Goal: Task Accomplishment & Management: Use online tool/utility

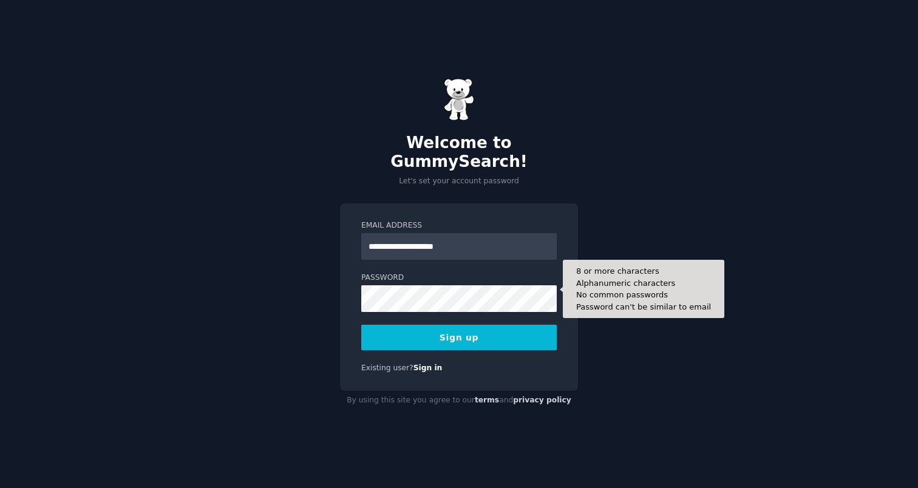
type input "**********"
click at [361, 325] on button "Sign up" at bounding box center [458, 337] width 195 height 25
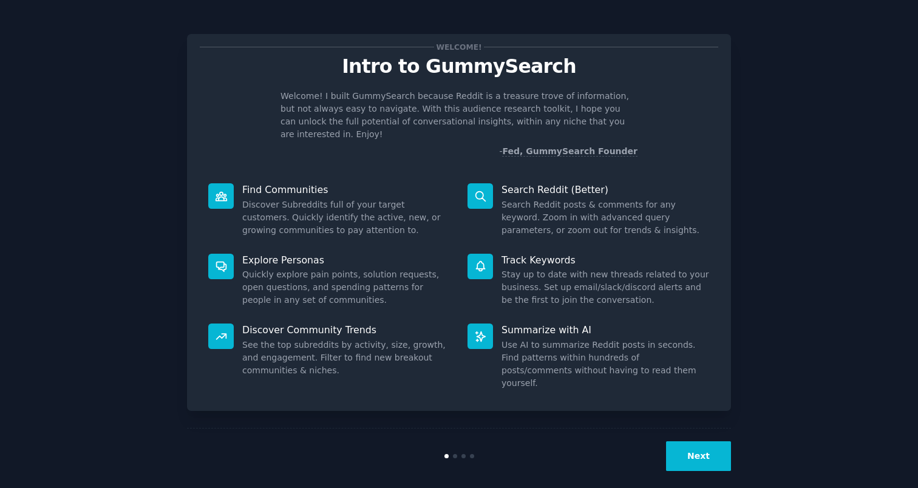
click at [698, 441] on button "Next" at bounding box center [698, 456] width 65 height 30
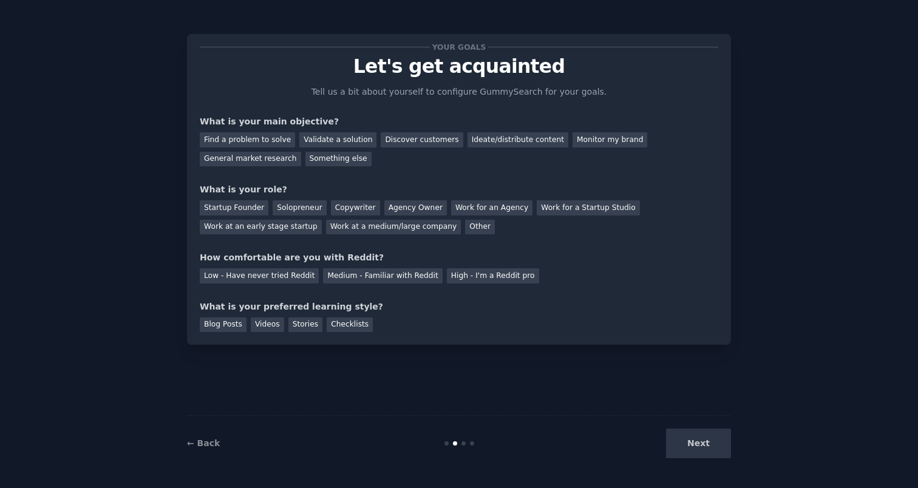
click at [698, 441] on div "Next" at bounding box center [639, 443] width 181 height 30
click at [251, 161] on div "General market research" at bounding box center [250, 159] width 101 height 15
click at [465, 231] on div "Other" at bounding box center [480, 227] width 30 height 15
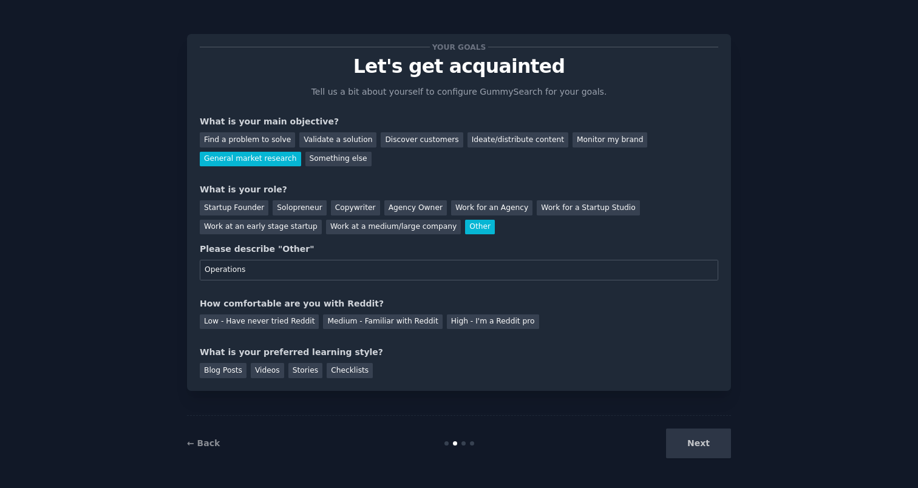
type input "Operations"
click at [447, 373] on div "Blog Posts Videos Stories Checklists" at bounding box center [459, 368] width 518 height 19
click at [339, 327] on div "Medium - Familiar with Reddit" at bounding box center [382, 321] width 119 height 15
click at [683, 446] on div "Next" at bounding box center [639, 443] width 181 height 30
click at [350, 376] on div "Checklists" at bounding box center [350, 370] width 46 height 15
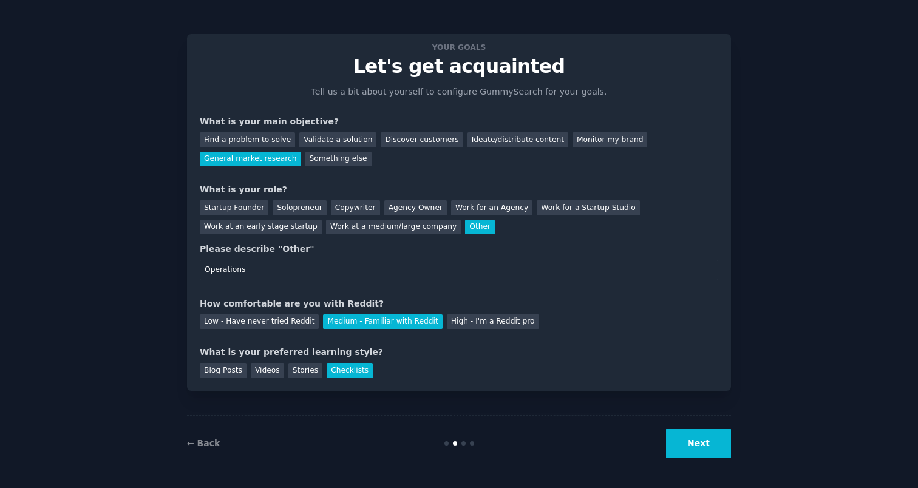
click at [665, 437] on div "Next" at bounding box center [639, 443] width 181 height 30
click at [682, 441] on button "Next" at bounding box center [698, 443] width 65 height 30
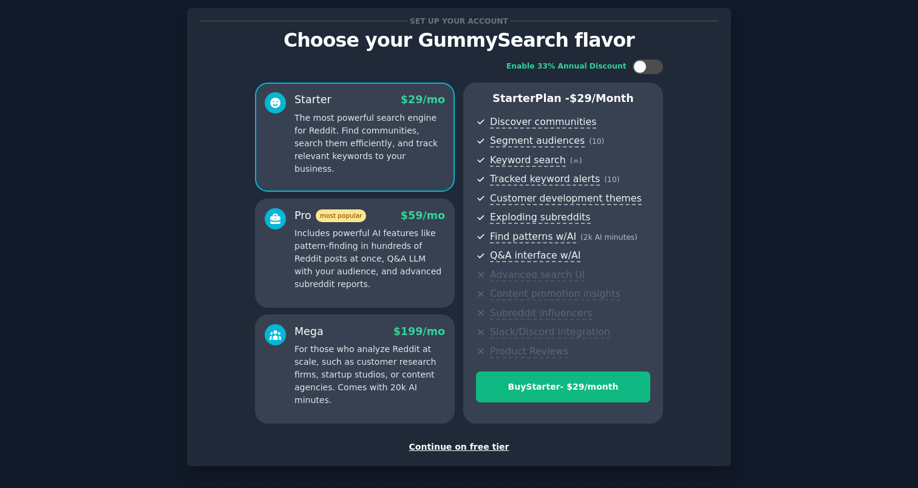
scroll to position [77, 0]
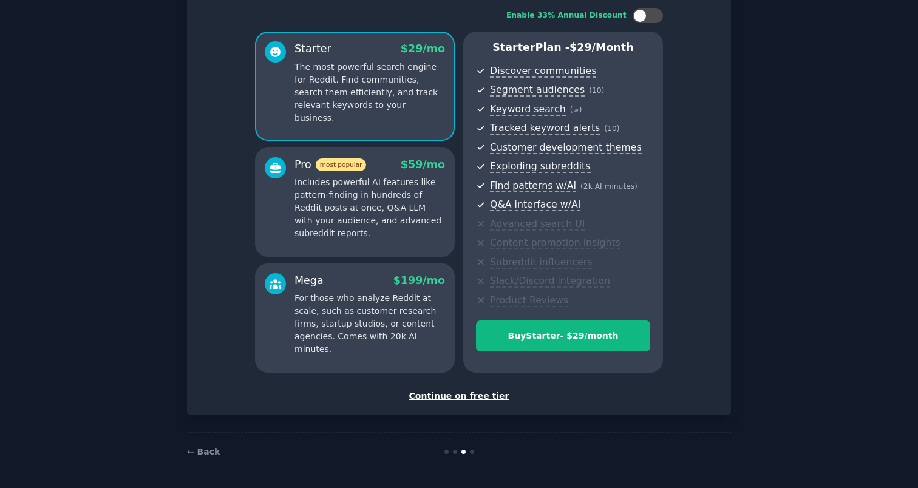
click at [481, 401] on div "Continue on free tier" at bounding box center [459, 396] width 518 height 13
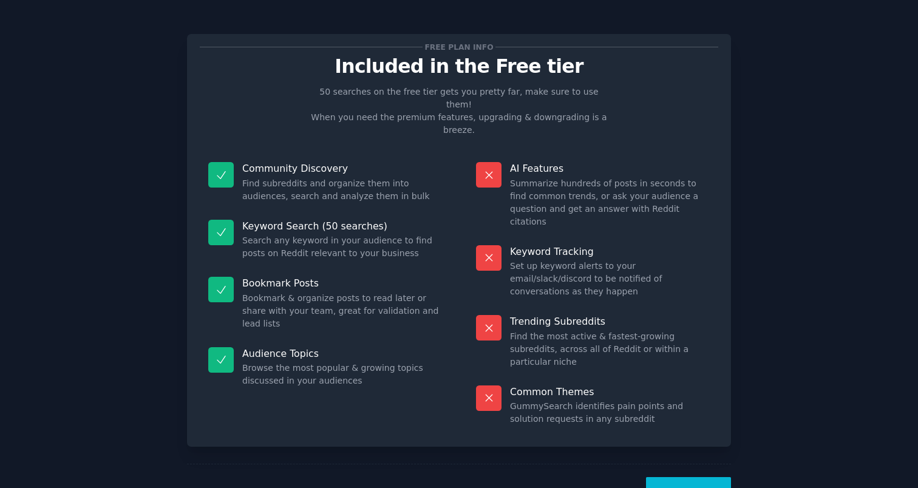
click at [716, 477] on button "Let's Go!" at bounding box center [688, 492] width 85 height 30
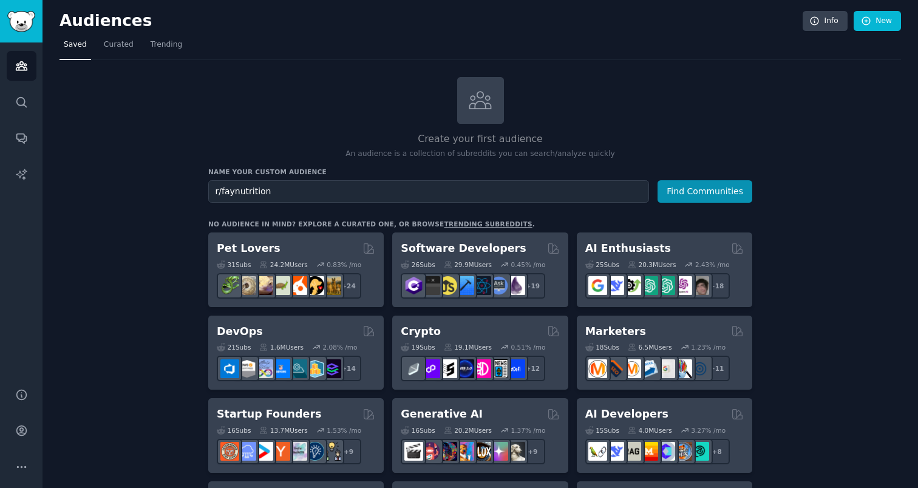
type input "r/faynutrition"
click at [657, 180] on button "Find Communities" at bounding box center [704, 191] width 95 height 22
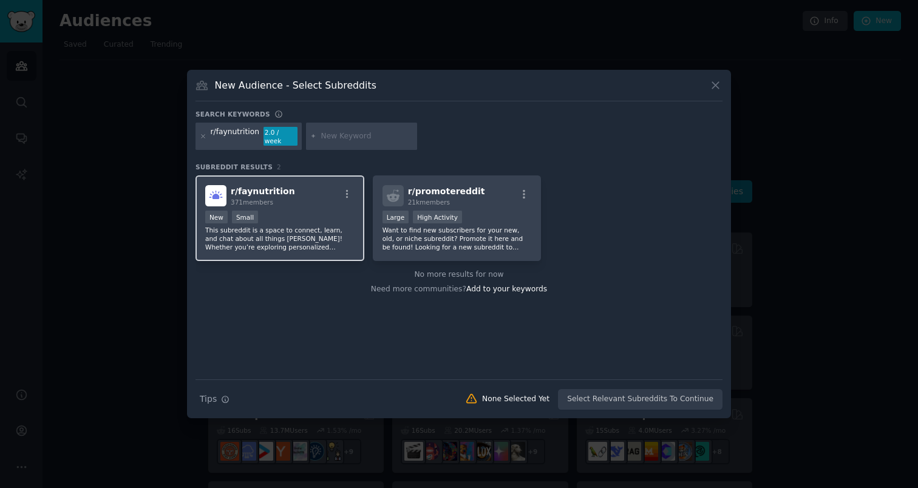
click at [246, 200] on span "371 members" at bounding box center [252, 201] width 42 height 7
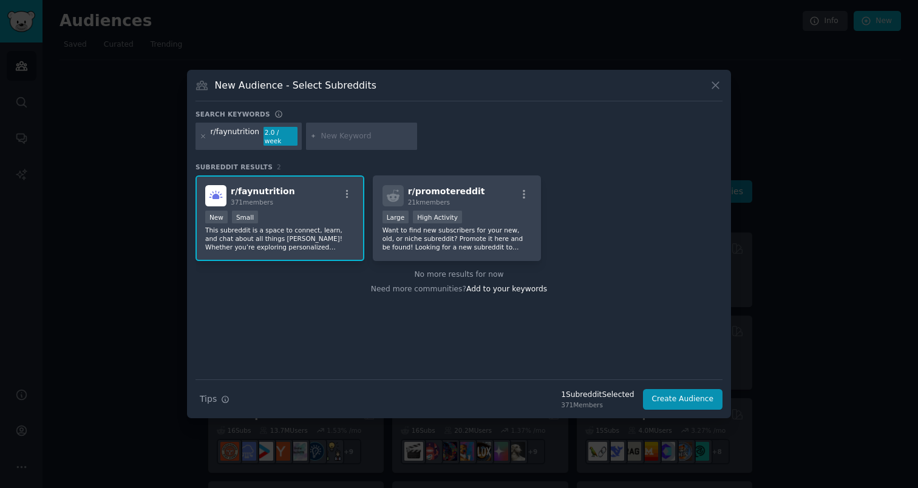
click at [239, 186] on span "r/ faynutrition" at bounding box center [263, 191] width 64 height 10
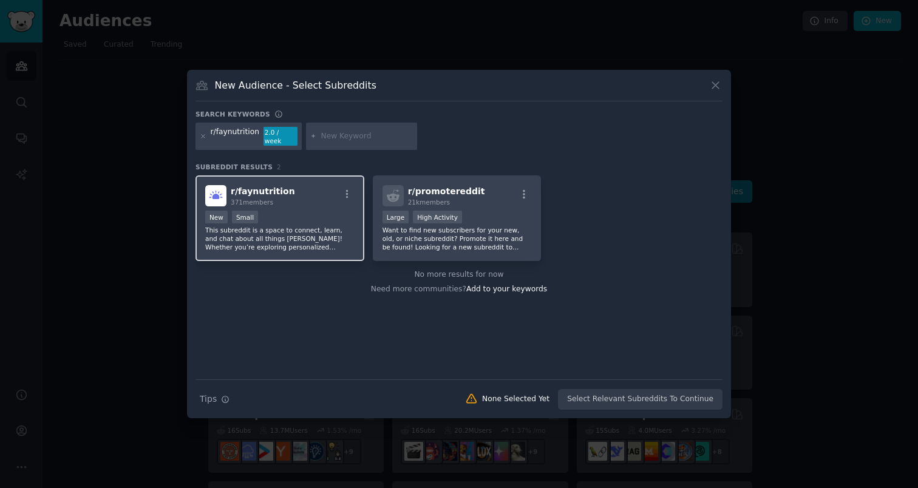
click at [286, 211] on div "100 - 1000 members New Small" at bounding box center [279, 218] width 149 height 15
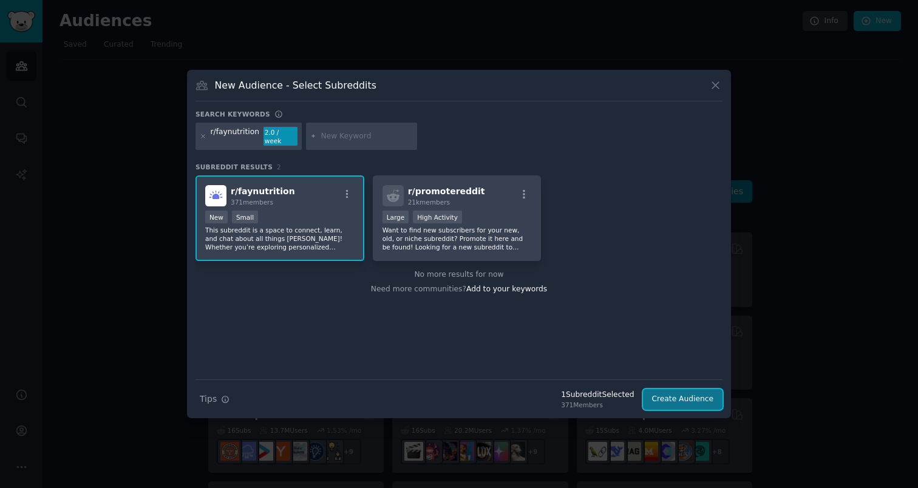
click at [680, 401] on button "Create Audience" at bounding box center [683, 399] width 80 height 21
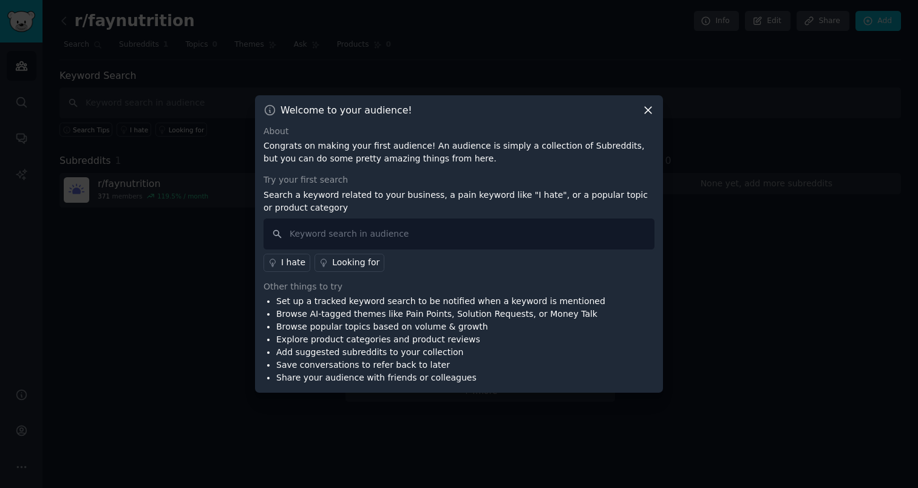
click at [659, 106] on div "Welcome to your audience! About Congrats on making your first audience! An audi…" at bounding box center [459, 244] width 408 height 298
click at [649, 107] on icon at bounding box center [647, 110] width 13 height 13
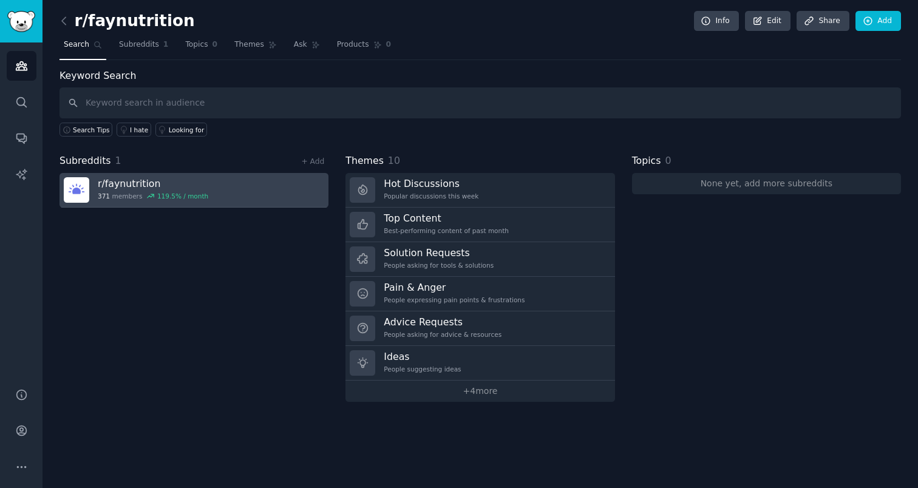
click at [208, 192] on link "r/ faynutrition 371 members 119.5 % / month" at bounding box center [193, 190] width 269 height 35
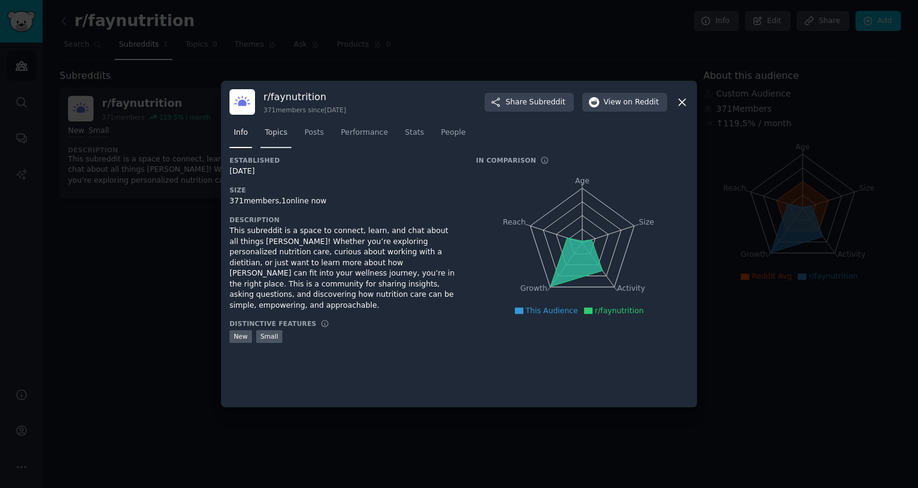
click at [268, 135] on span "Topics" at bounding box center [276, 132] width 22 height 11
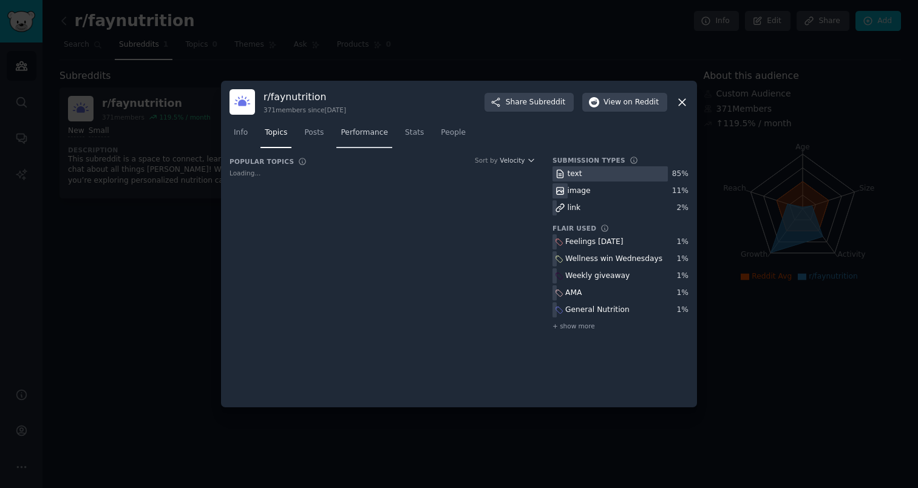
click at [354, 135] on span "Performance" at bounding box center [363, 132] width 47 height 11
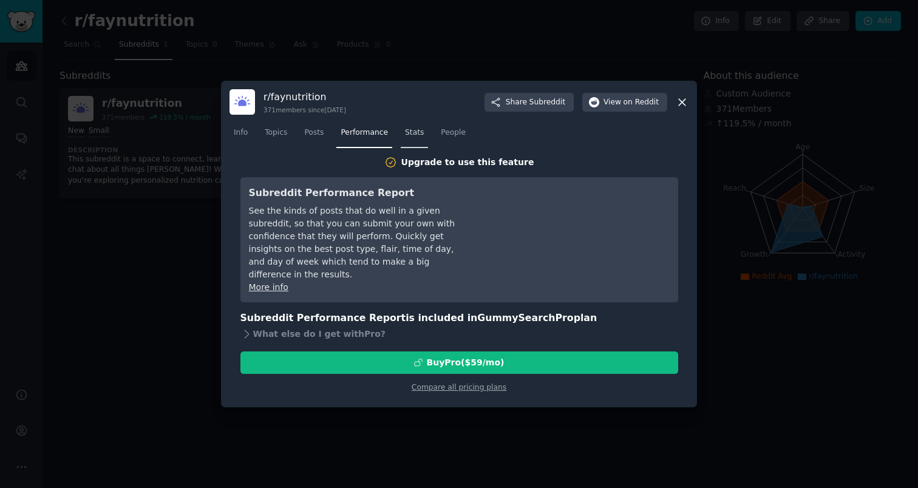
click at [419, 130] on span "Stats" at bounding box center [414, 132] width 19 height 11
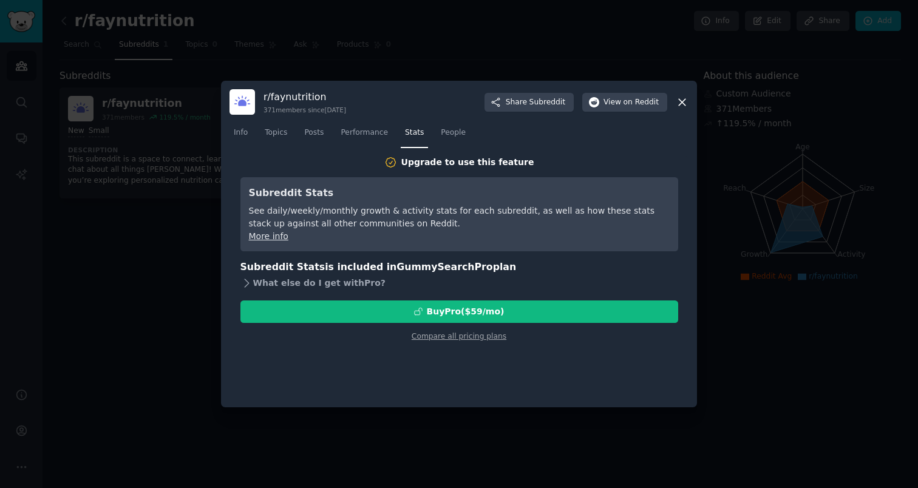
click at [249, 280] on icon at bounding box center [246, 283] width 13 height 13
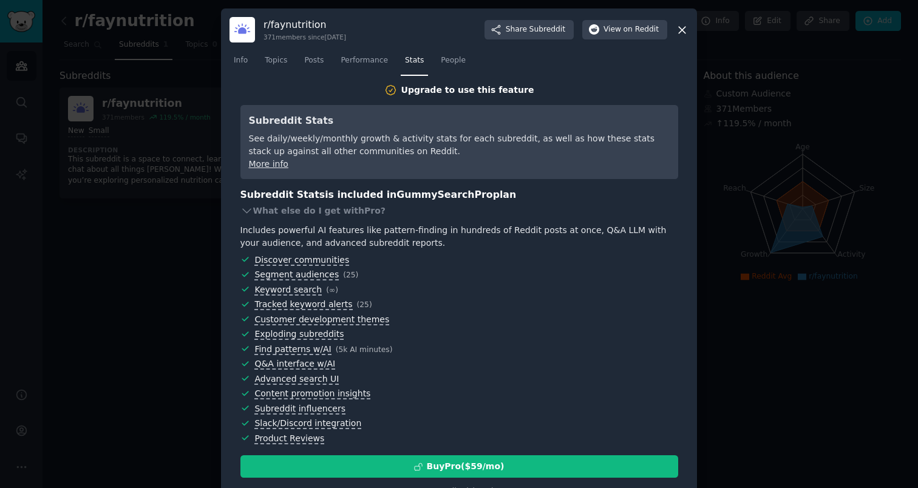
click at [332, 154] on div "See daily/weekly/monthly growth & activity stats for each subreddit, as well as…" at bounding box center [459, 144] width 421 height 25
click at [311, 71] on link "Posts" at bounding box center [314, 63] width 28 height 25
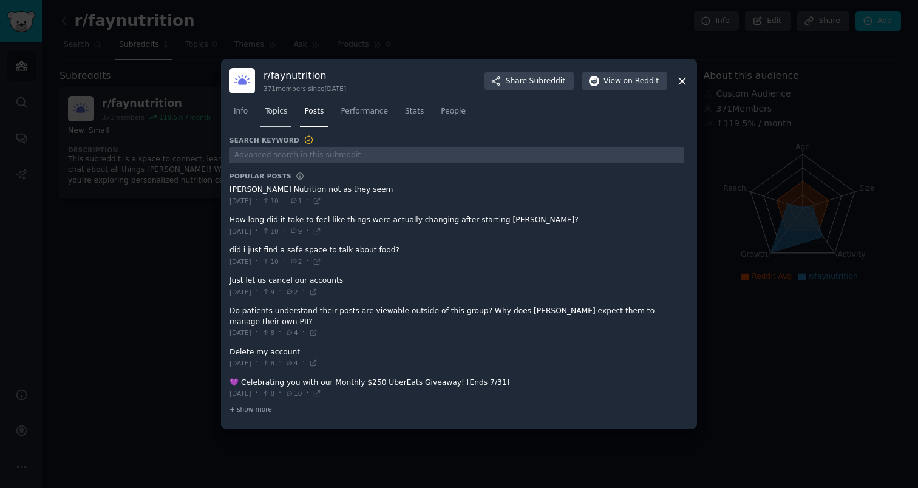
click at [275, 116] on span "Topics" at bounding box center [276, 111] width 22 height 11
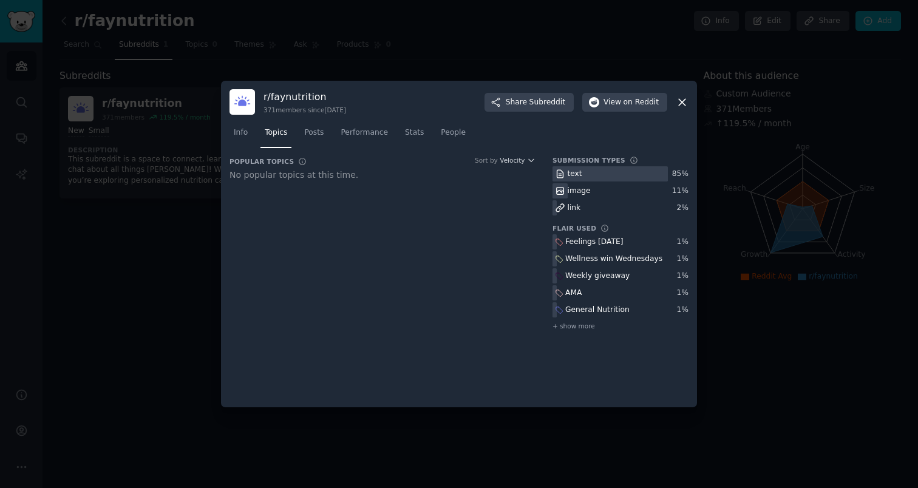
click at [399, 173] on div "No popular topics at this time." at bounding box center [382, 175] width 306 height 13
click at [454, 137] on span "People" at bounding box center [453, 132] width 25 height 11
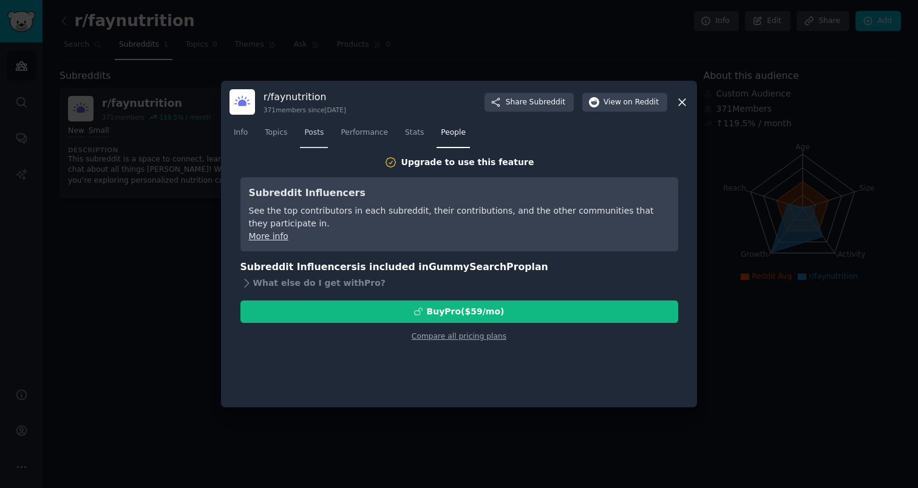
click at [305, 146] on link "Posts" at bounding box center [314, 135] width 28 height 25
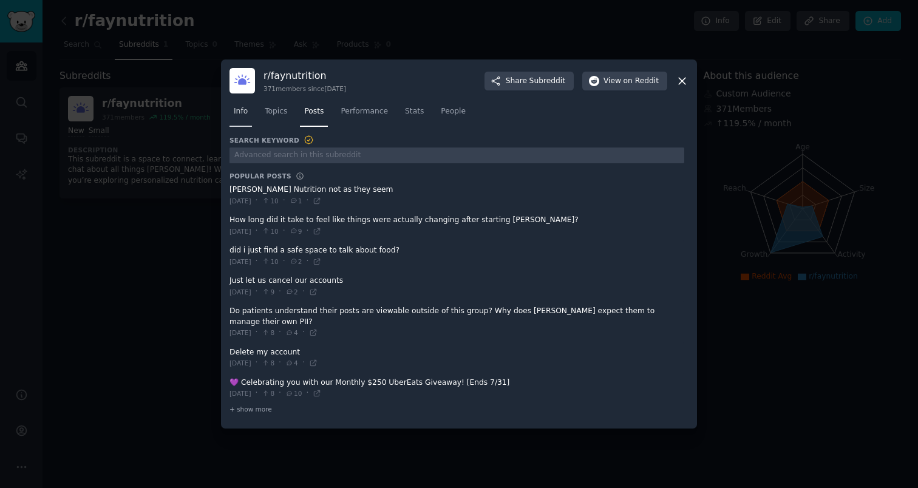
click at [237, 124] on link "Info" at bounding box center [240, 114] width 22 height 25
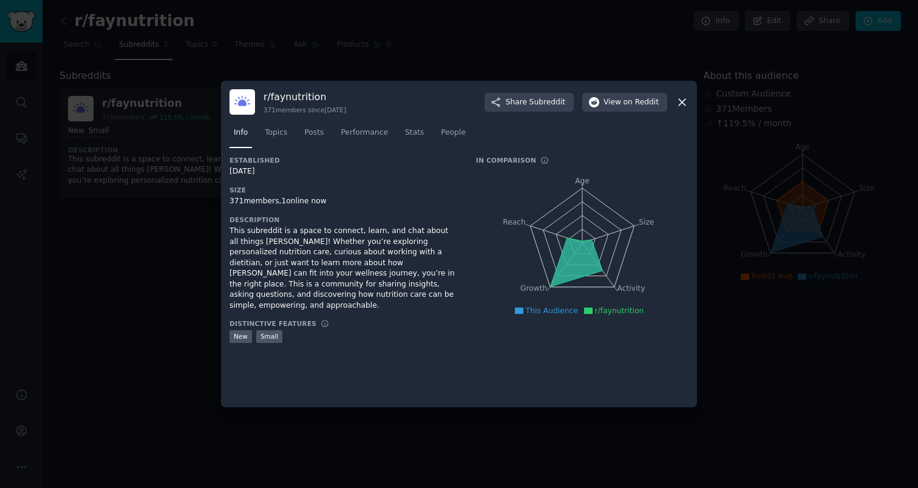
click at [685, 102] on icon at bounding box center [681, 102] width 13 height 13
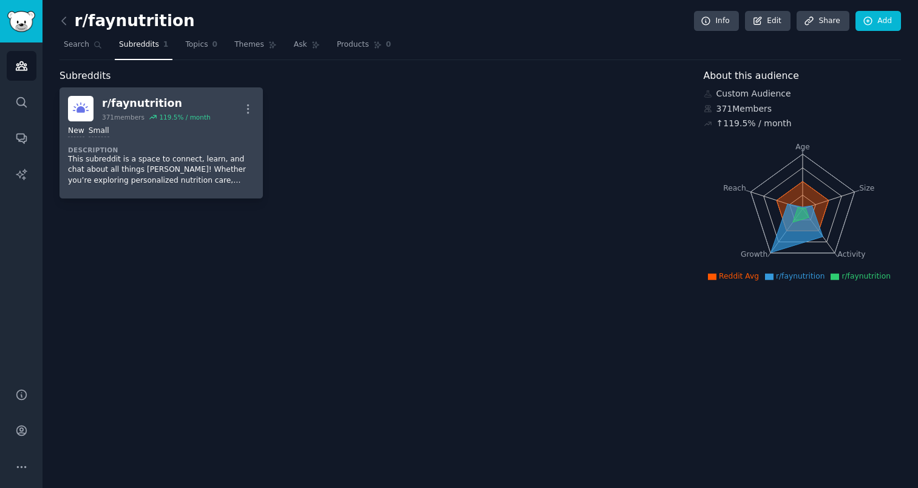
click at [143, 155] on p "This subreddit is a space to connect, learn, and chat about all things [PERSON_…" at bounding box center [161, 170] width 186 height 32
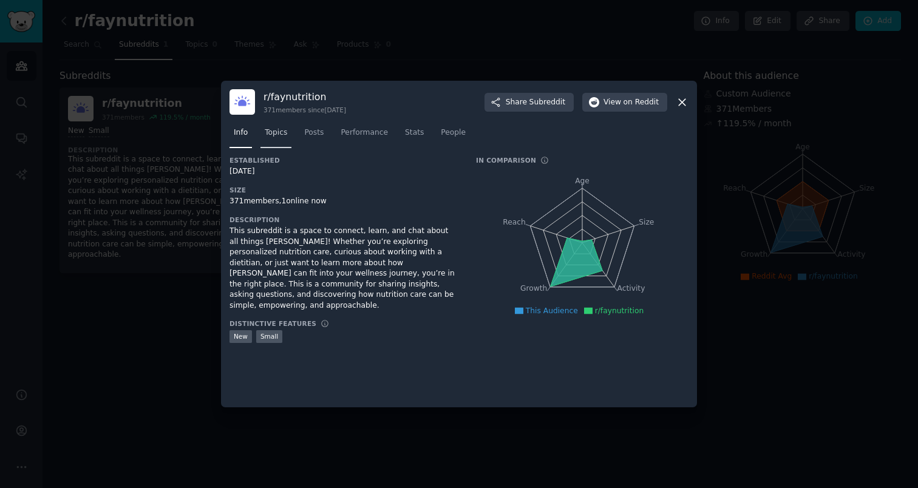
click at [284, 137] on span "Topics" at bounding box center [276, 132] width 22 height 11
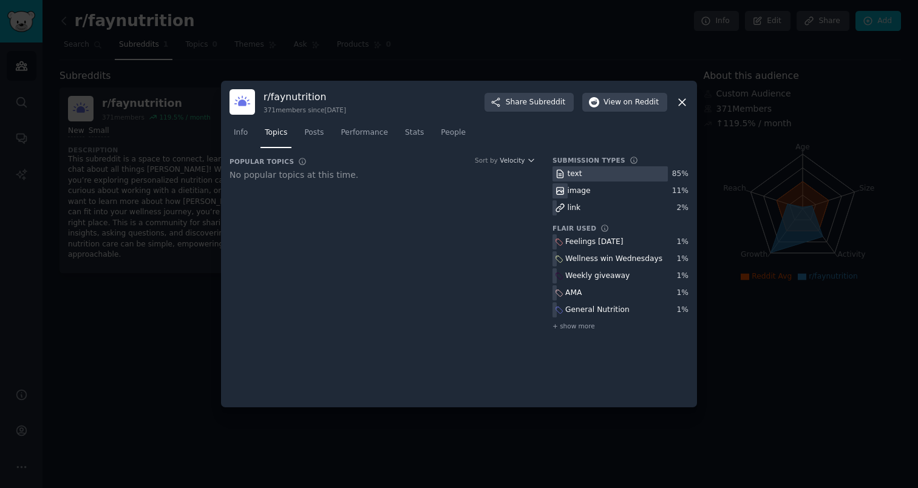
click at [228, 151] on div "r/ faynutrition 371 members since 12/16/2024 Share Subreddit View on Reddit Inf…" at bounding box center [459, 244] width 476 height 327
click at [243, 135] on span "Info" at bounding box center [241, 132] width 14 height 11
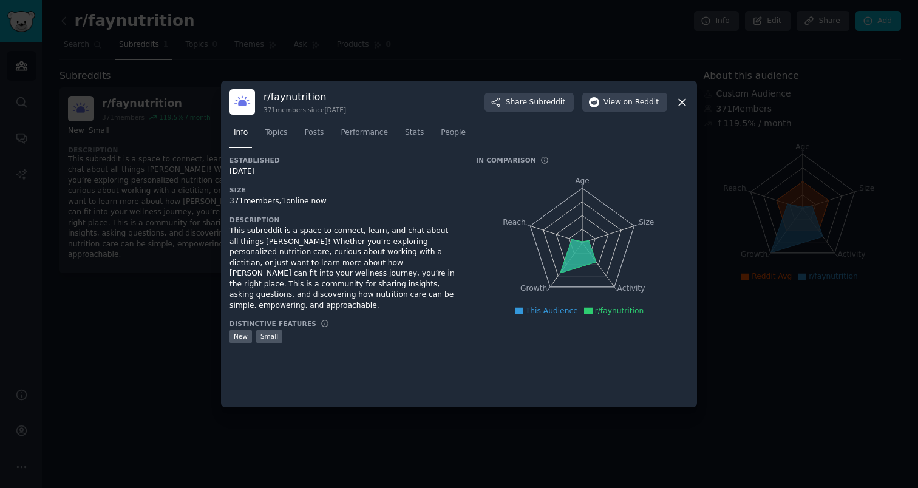
click at [329, 129] on nav "Info Topics Posts Performance Stats People" at bounding box center [458, 135] width 459 height 25
click at [318, 130] on span "Posts" at bounding box center [313, 132] width 19 height 11
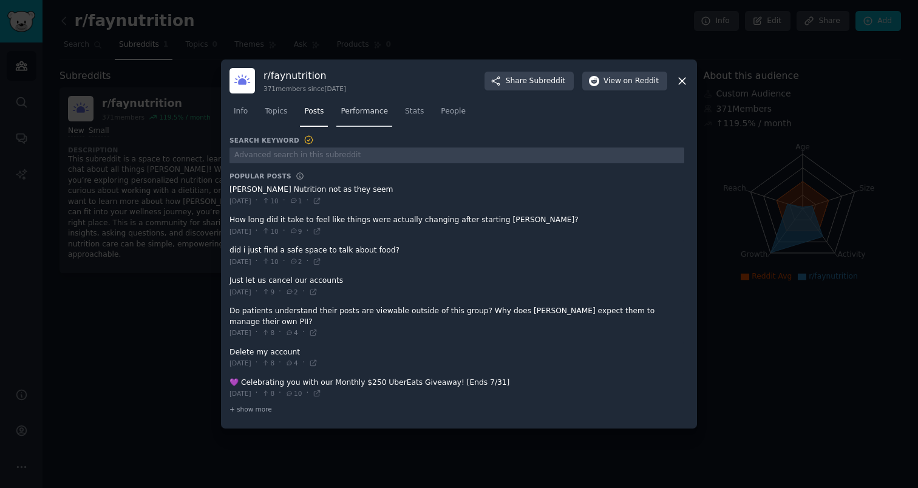
click at [356, 124] on link "Performance" at bounding box center [364, 114] width 56 height 25
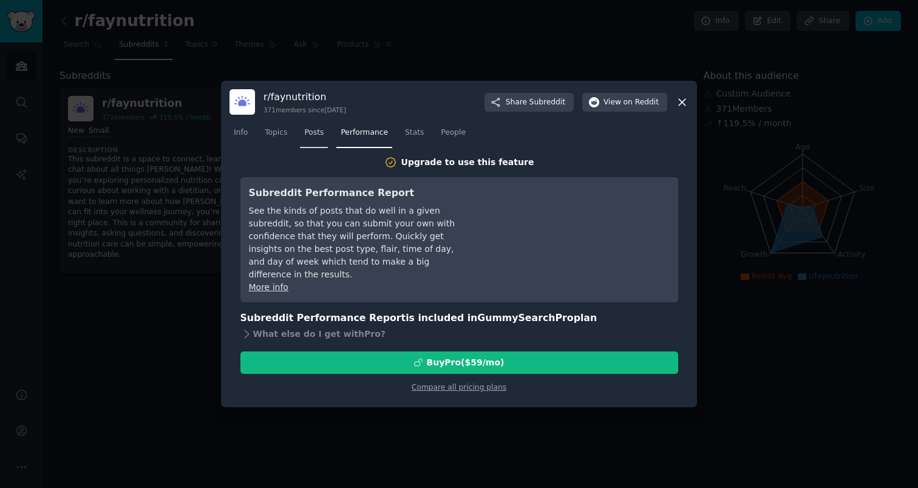
click at [310, 129] on span "Posts" at bounding box center [313, 132] width 19 height 11
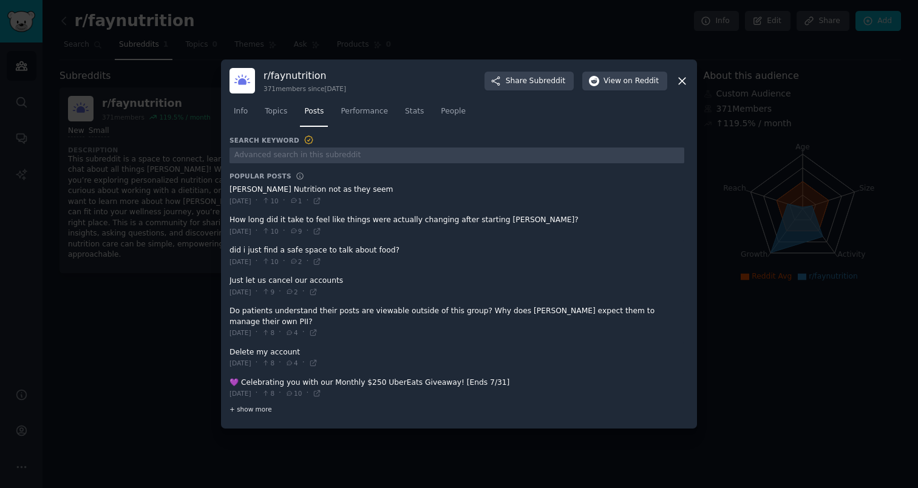
click at [245, 406] on span "+ show more" at bounding box center [250, 409] width 42 height 8
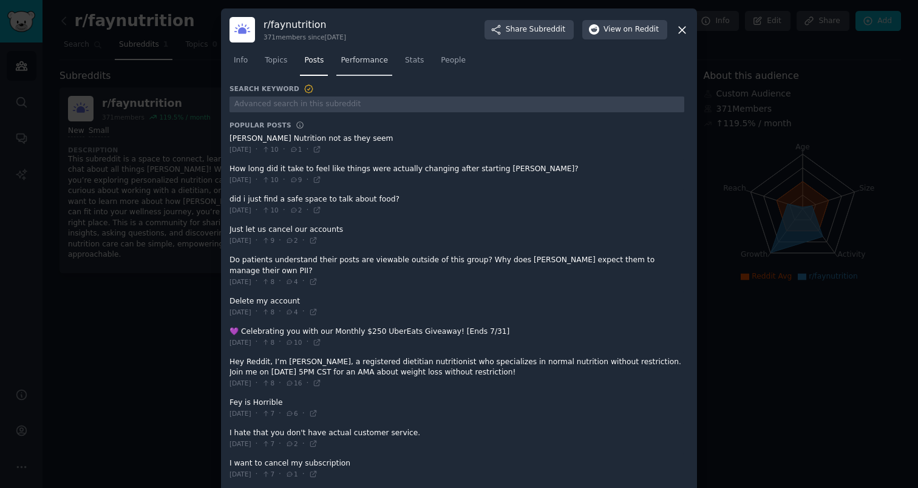
click at [368, 63] on span "Performance" at bounding box center [363, 60] width 47 height 11
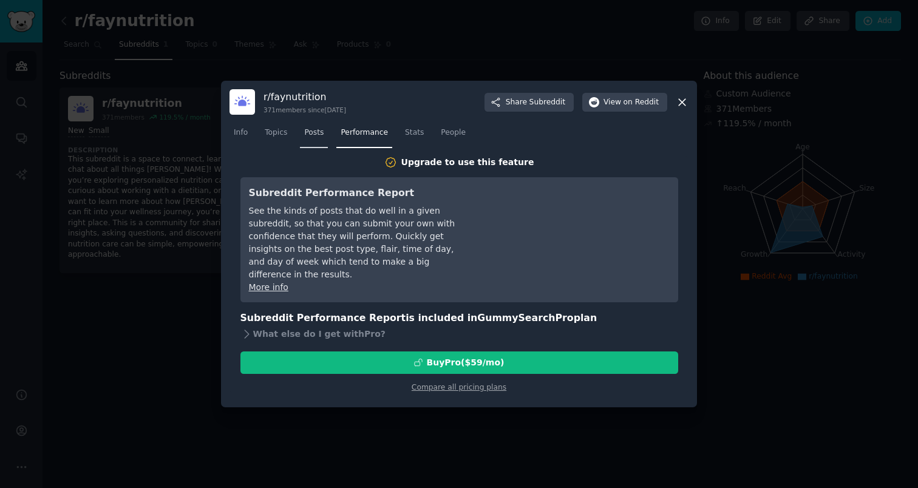
click at [325, 127] on link "Posts" at bounding box center [314, 135] width 28 height 25
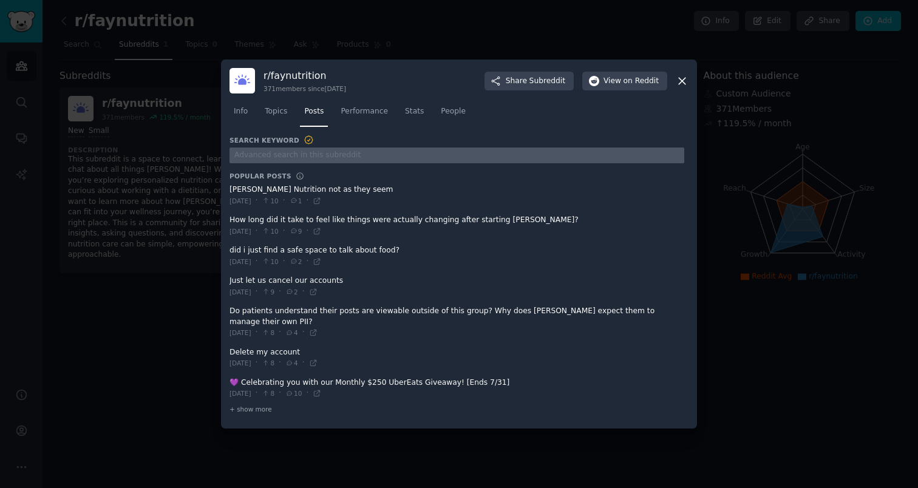
click at [313, 164] on input "text" at bounding box center [456, 155] width 455 height 16
type input "Billing"
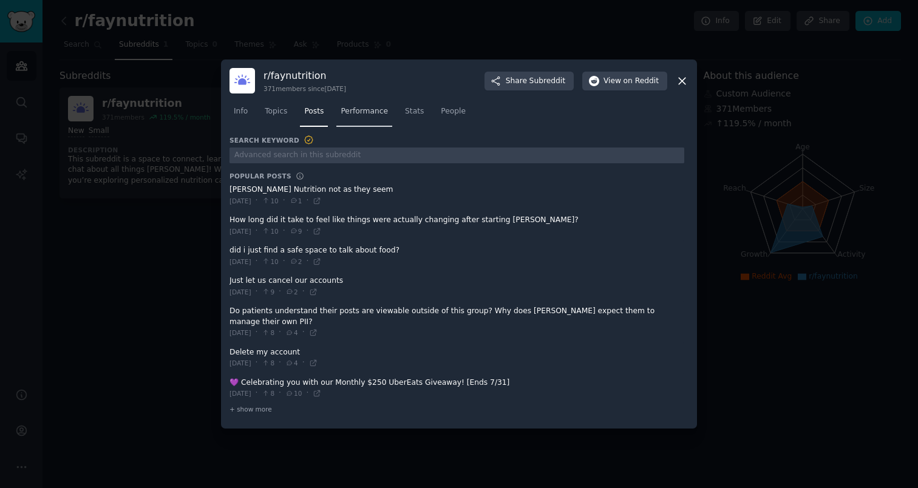
click at [357, 116] on span "Performance" at bounding box center [363, 111] width 47 height 11
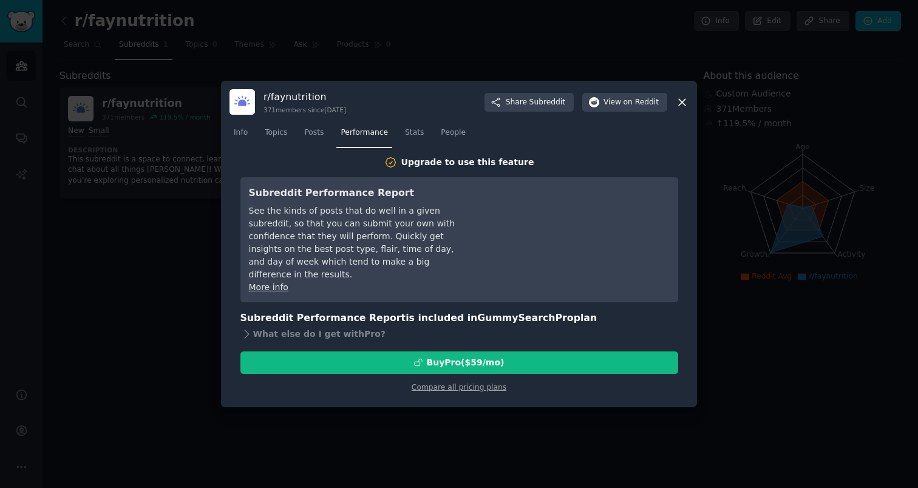
click at [685, 98] on icon at bounding box center [681, 102] width 13 height 13
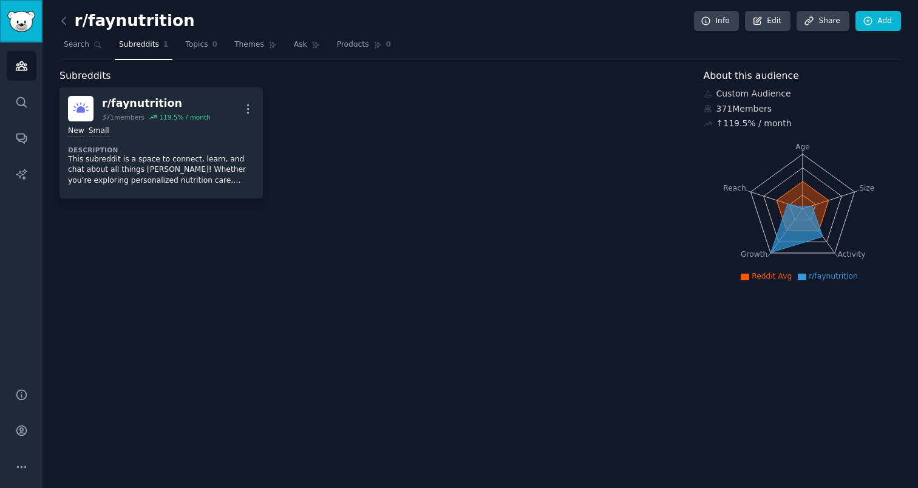
click at [24, 26] on img "Sidebar" at bounding box center [21, 21] width 28 height 21
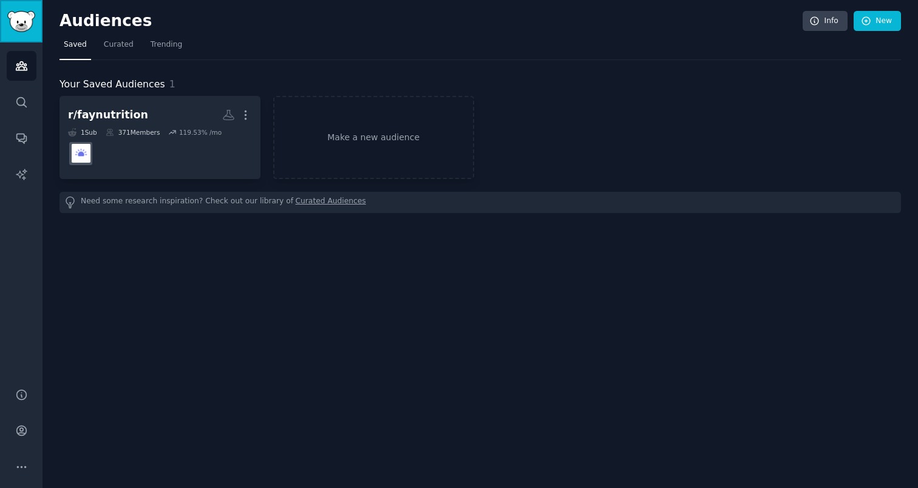
click at [27, 21] on img "Sidebar" at bounding box center [21, 21] width 28 height 21
click at [424, 276] on div "Audiences Info New Saved Curated Trending Your Saved Audiences 1 r/faynutrition…" at bounding box center [479, 244] width 875 height 488
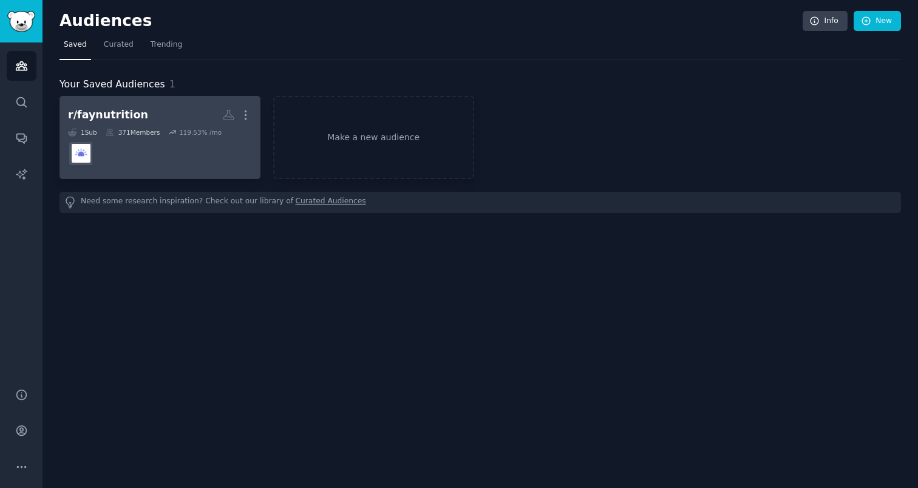
click at [168, 160] on dd at bounding box center [160, 154] width 184 height 34
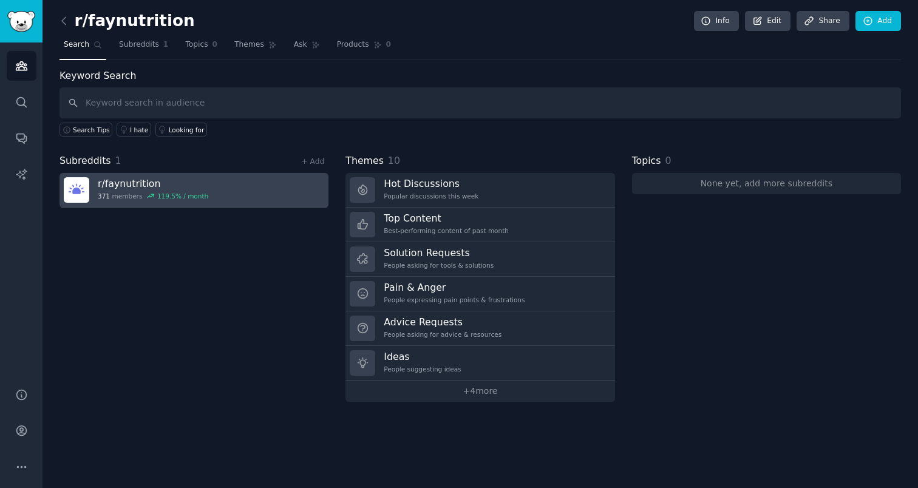
click at [204, 188] on link "r/ faynutrition 371 members 119.5 % / month" at bounding box center [193, 190] width 269 height 35
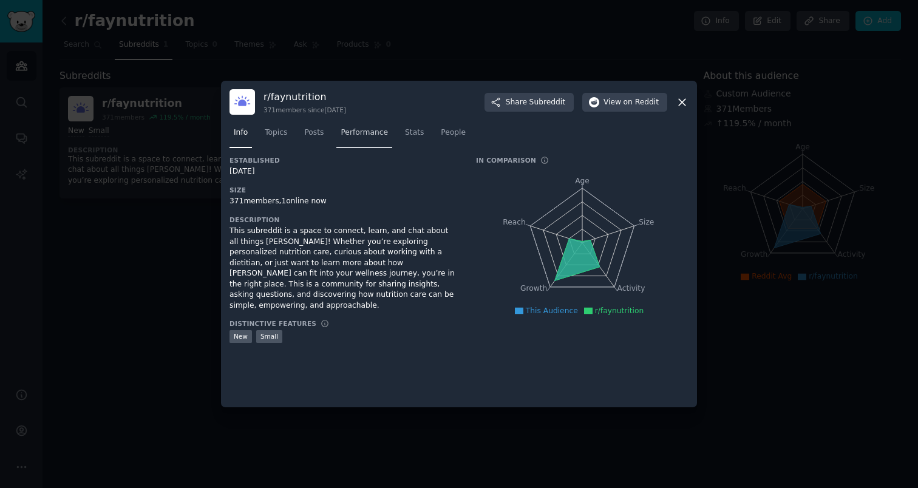
click at [356, 135] on span "Performance" at bounding box center [363, 132] width 47 height 11
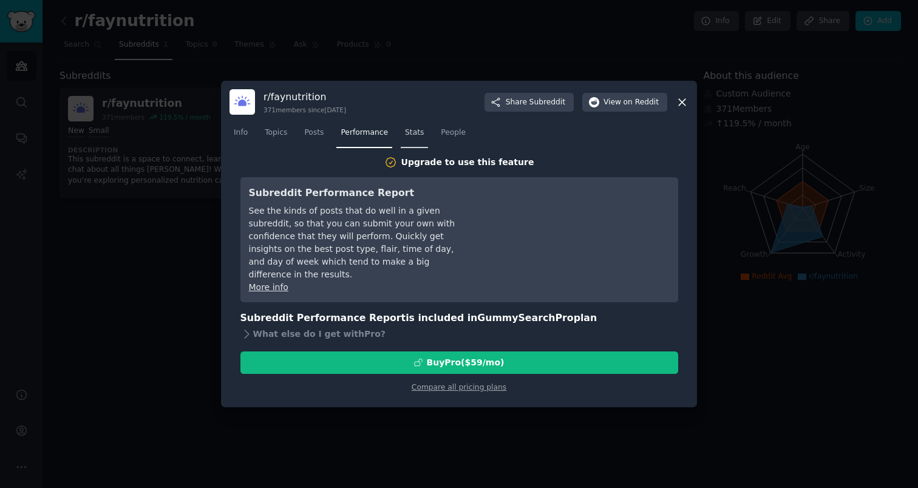
click at [408, 129] on span "Stats" at bounding box center [414, 132] width 19 height 11
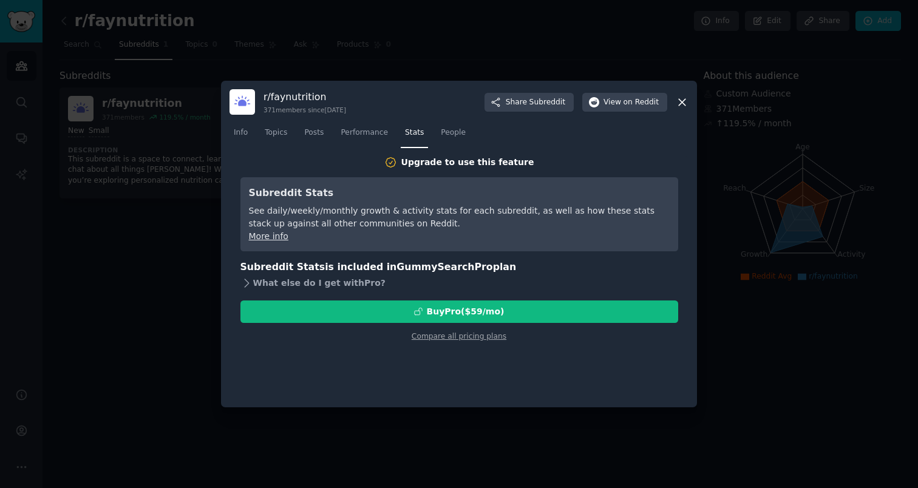
click at [246, 280] on icon at bounding box center [246, 283] width 13 height 13
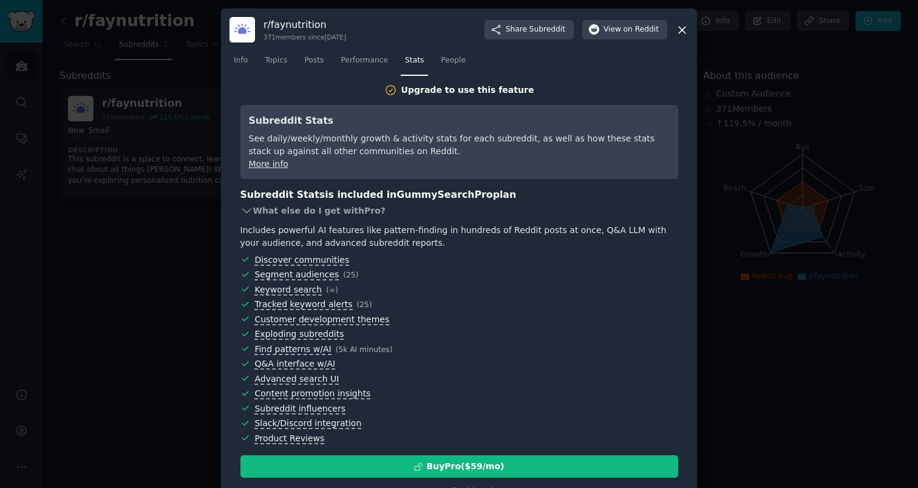
click at [249, 208] on icon at bounding box center [246, 211] width 13 height 13
